Goal: Task Accomplishment & Management: Manage account settings

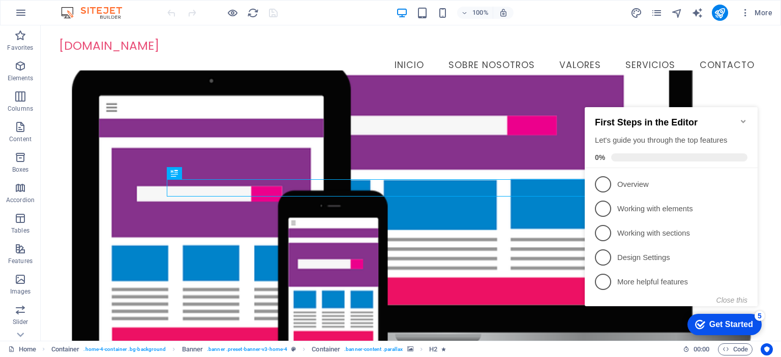
click at [743, 117] on icon "Minimize checklist" at bounding box center [743, 121] width 8 height 8
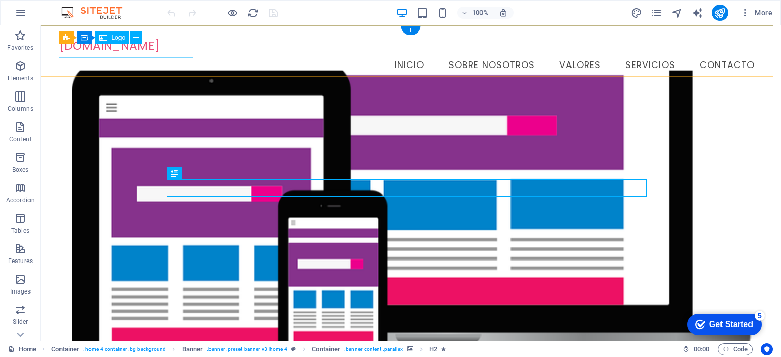
click at [161, 50] on div "[DOMAIN_NAME]" at bounding box center [410, 46] width 703 height 14
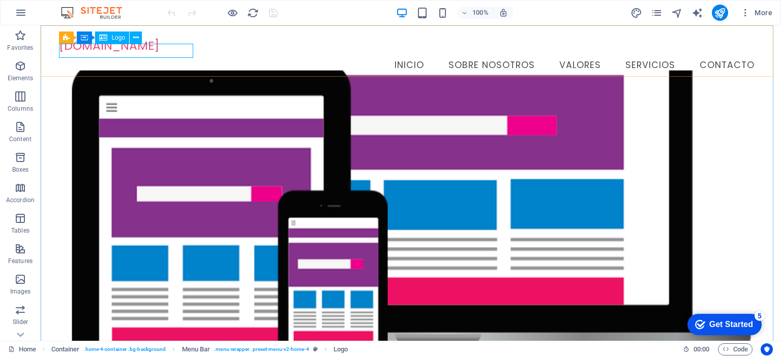
click at [116, 38] on span "Logo" at bounding box center [118, 38] width 14 height 6
click at [130, 52] on div "[DOMAIN_NAME]" at bounding box center [410, 46] width 703 height 14
click at [113, 41] on span "Logo" at bounding box center [118, 38] width 14 height 6
click at [118, 40] on span "Logo" at bounding box center [118, 38] width 14 height 6
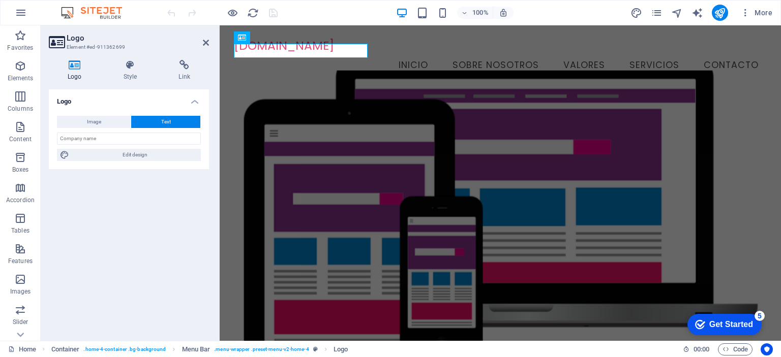
click at [77, 68] on icon at bounding box center [75, 65] width 52 height 10
click at [98, 121] on span "Image" at bounding box center [94, 122] width 14 height 12
select select "DISABLED_OPTION_VALUE"
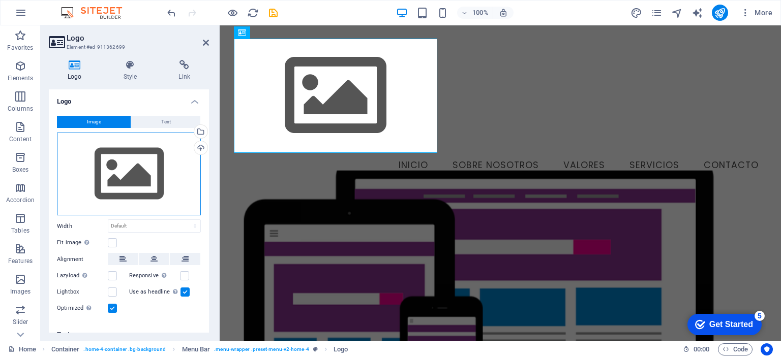
click at [126, 169] on div "Drag files here, click to choose files or select files from Files or our free s…" at bounding box center [129, 174] width 144 height 83
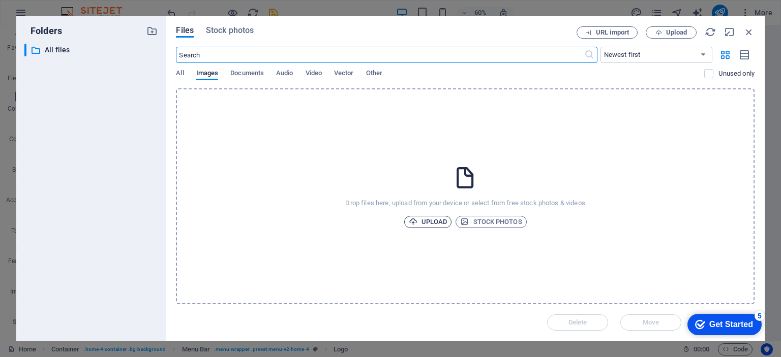
click at [422, 219] on span "Upload" at bounding box center [428, 222] width 39 height 12
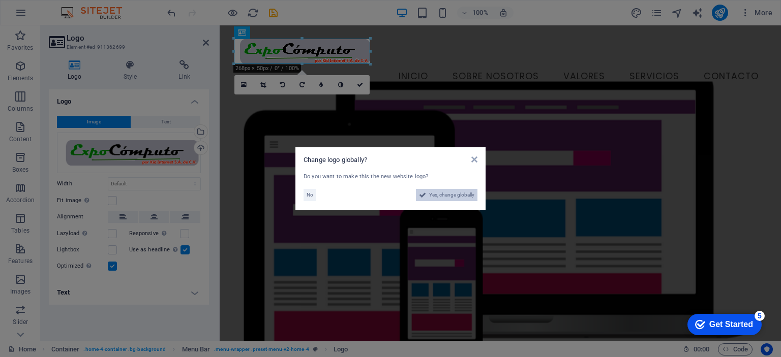
click at [441, 195] on span "Yes, change globally" at bounding box center [451, 195] width 45 height 12
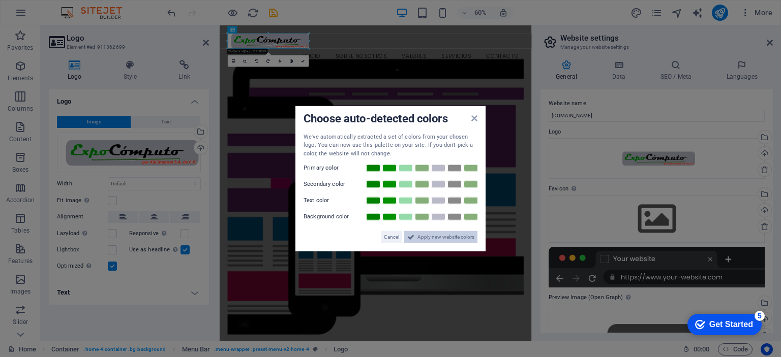
click at [425, 237] on span "Apply new website colors" at bounding box center [445, 237] width 57 height 12
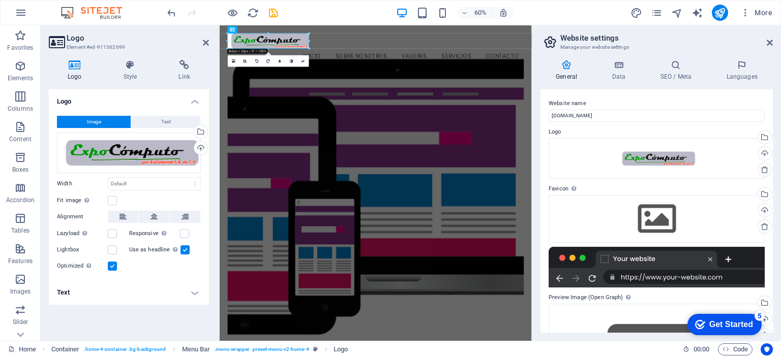
click at [144, 100] on h4 "Logo" at bounding box center [129, 98] width 160 height 18
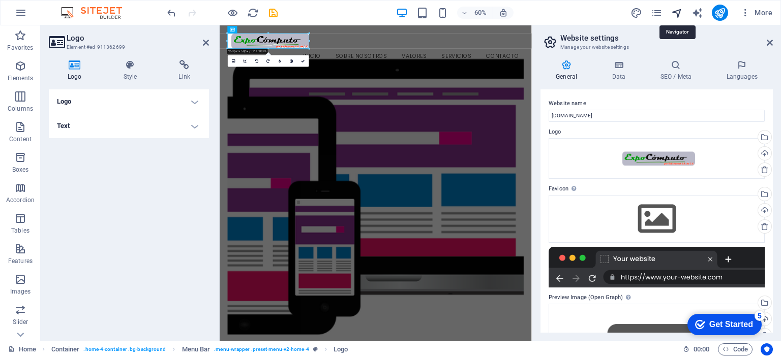
click at [0, 0] on icon "navigator" at bounding box center [0, 0] width 0 height 0
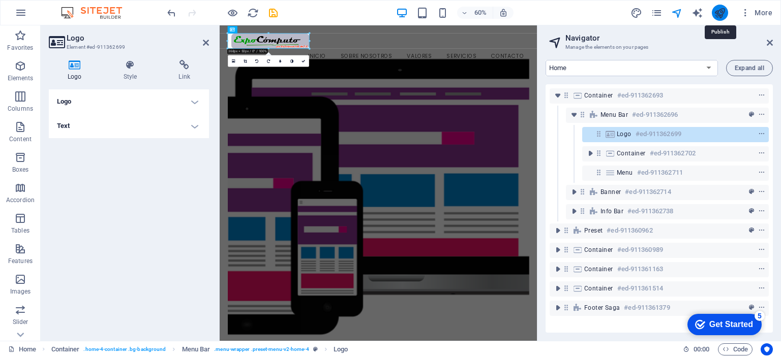
click at [720, 14] on icon "publish" at bounding box center [720, 13] width 12 height 12
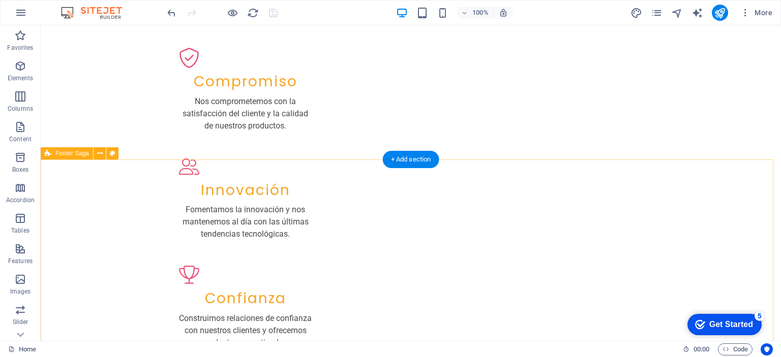
scroll to position [1169, 0]
